Goal: Find specific page/section: Find specific page/section

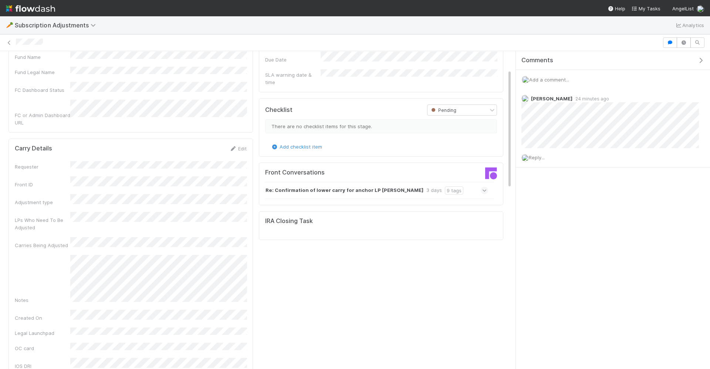
scroll to position [69, 0]
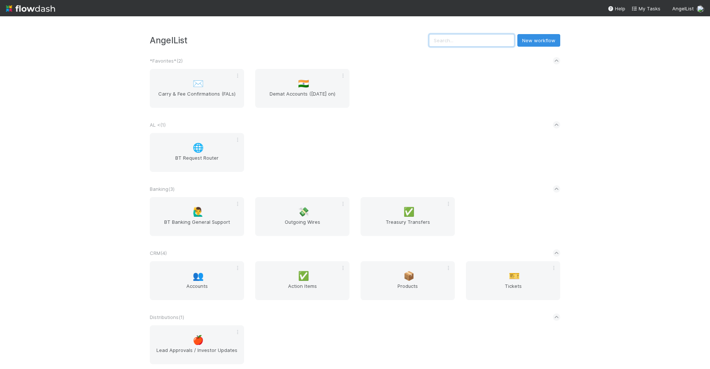
click at [506, 39] on input "text" at bounding box center [471, 40] width 85 height 13
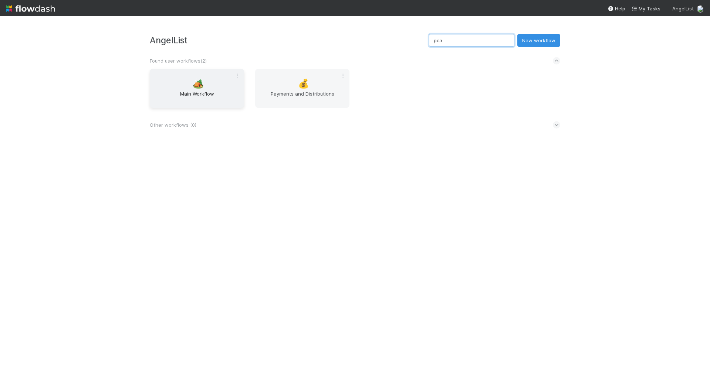
type input "pca"
click at [191, 101] on span "Main Workflow" at bounding box center [197, 97] width 88 height 15
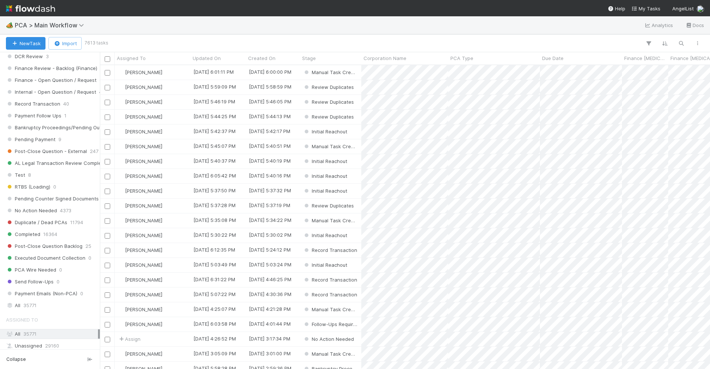
scroll to position [643, 0]
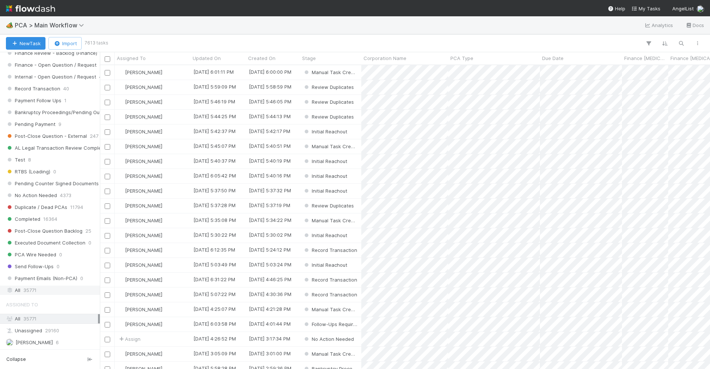
click at [28, 285] on span "35771" at bounding box center [29, 289] width 13 height 9
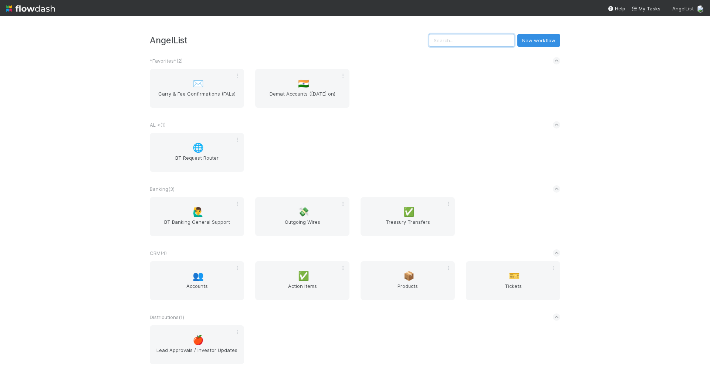
click at [482, 41] on input "text" at bounding box center [471, 40] width 85 height 13
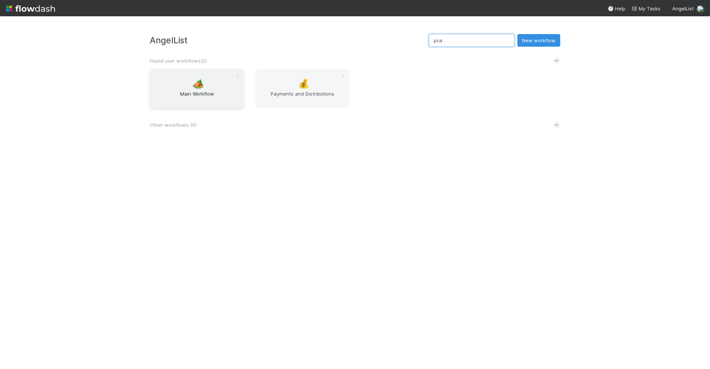
type input "pca"
click at [179, 81] on div "🏕️ Main Workflow" at bounding box center [197, 88] width 94 height 39
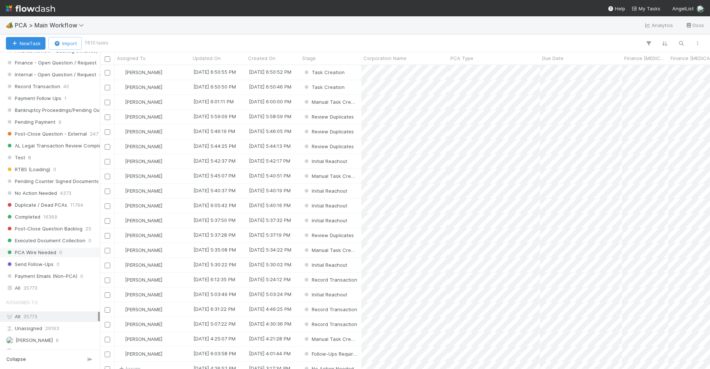
scroll to position [654, 0]
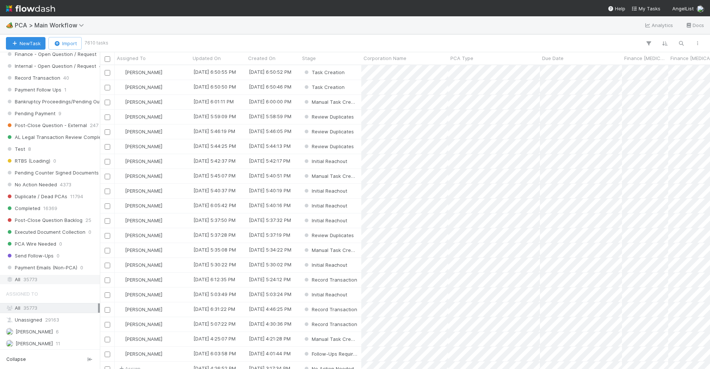
click at [52, 275] on div "All 35773" at bounding box center [52, 279] width 92 height 9
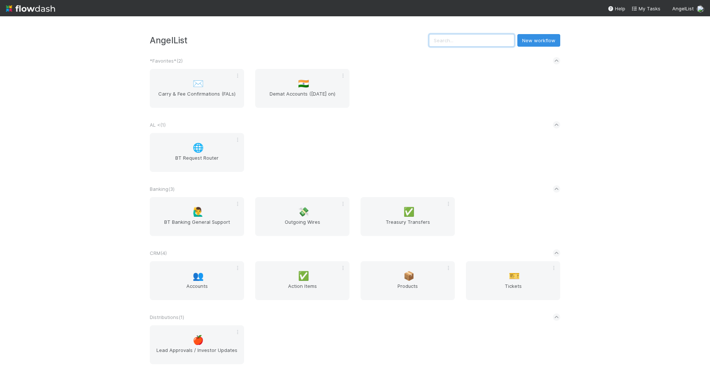
click at [500, 39] on input "text" at bounding box center [471, 40] width 85 height 13
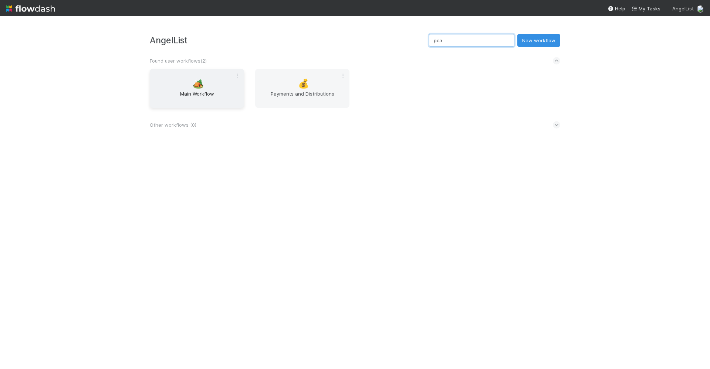
type input "pca"
click at [192, 94] on span "Main Workflow" at bounding box center [197, 97] width 88 height 15
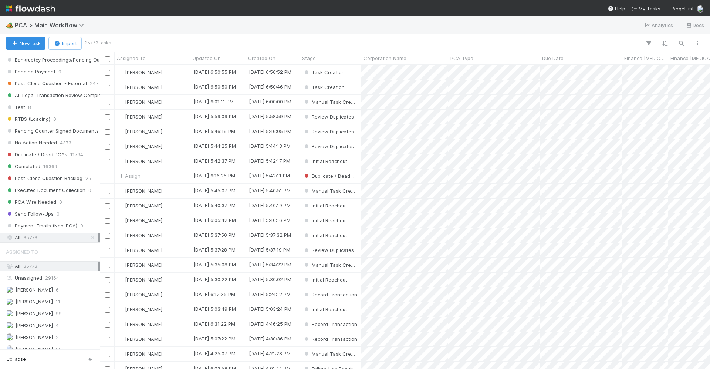
scroll to position [698, 0]
click at [682, 38] on button "button" at bounding box center [681, 43] width 13 height 10
type input "anthropic"
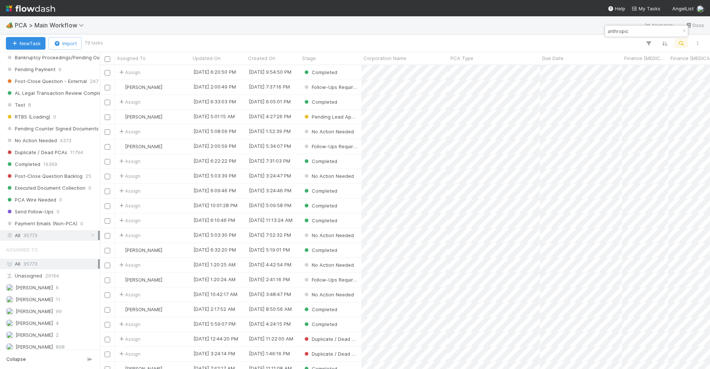
scroll to position [304, 611]
